Goal: Information Seeking & Learning: Learn about a topic

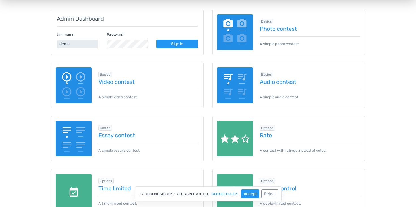
scroll to position [94, 0]
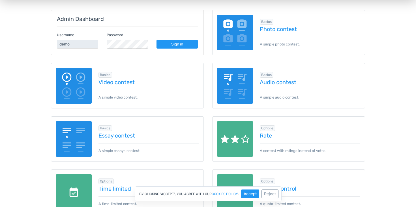
click at [98, 88] on div "Basics Video contest A simple video contest." at bounding box center [145, 85] width 107 height 29
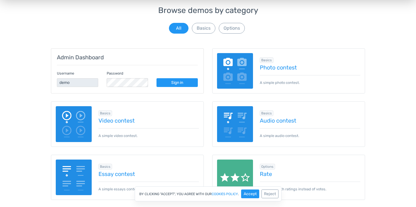
scroll to position [44, 0]
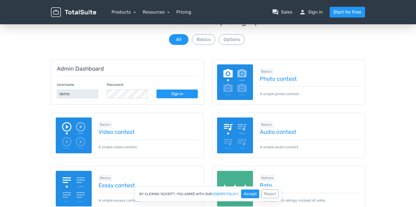
click at [244, 81] on img at bounding box center [235, 82] width 36 height 36
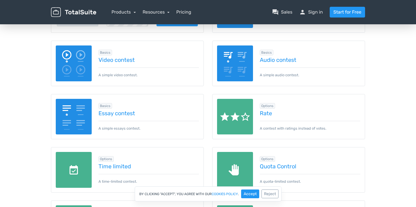
scroll to position [0, 0]
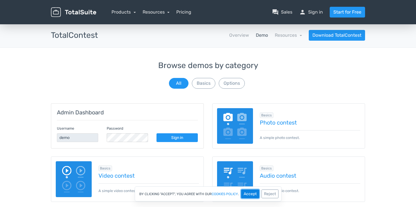
click at [248, 194] on button "Accept" at bounding box center [250, 194] width 18 height 9
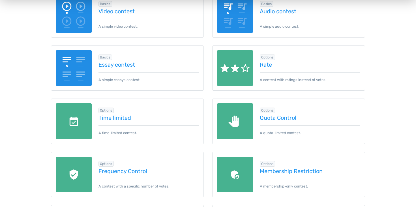
scroll to position [148, 0]
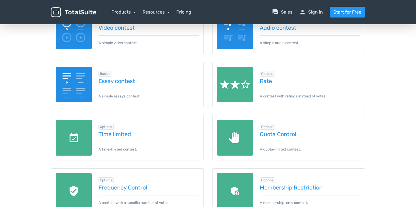
click at [239, 77] on img at bounding box center [235, 85] width 36 height 36
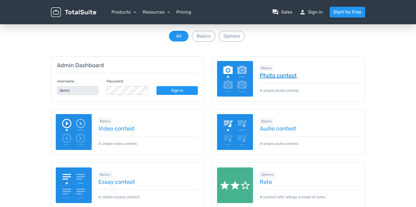
scroll to position [52, 0]
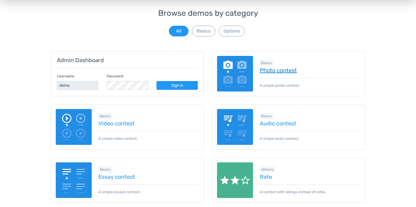
click at [279, 72] on link "Photo contest" at bounding box center [309, 70] width 101 height 6
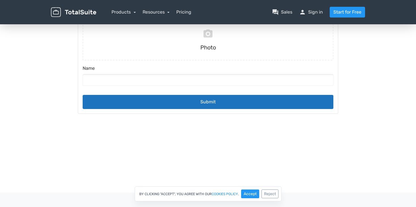
scroll to position [84, 0]
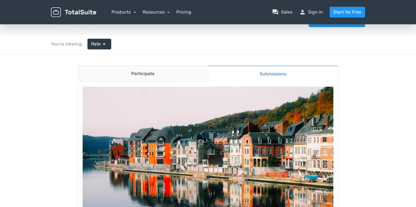
scroll to position [13, 0]
click at [173, 77] on link "Participate" at bounding box center [143, 74] width 130 height 16
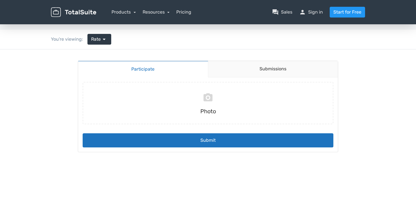
scroll to position [19, 0]
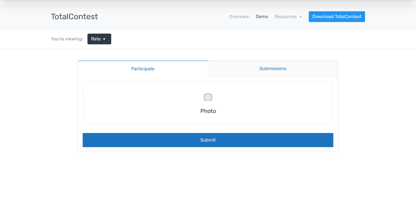
click at [274, 70] on link "Submissions" at bounding box center [273, 69] width 130 height 16
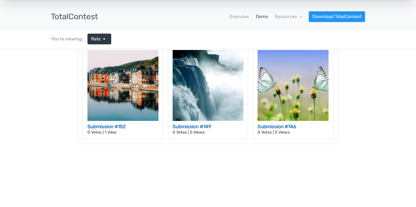
scroll to position [0, 0]
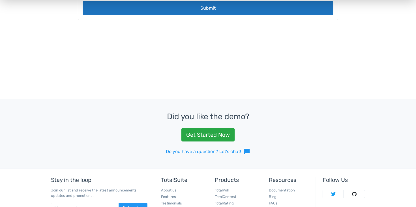
scroll to position [176, 0]
